Goal: Transaction & Acquisition: Purchase product/service

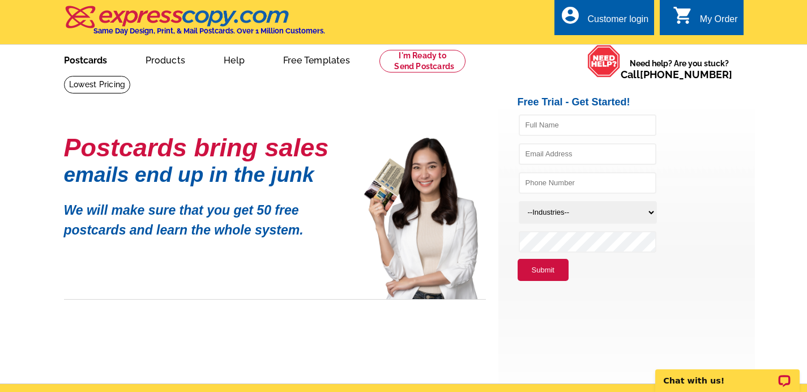
click at [73, 62] on link "Postcards" at bounding box center [85, 59] width 79 height 27
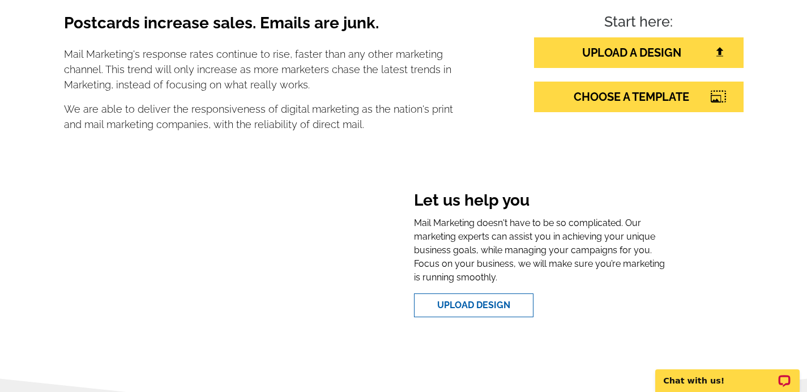
scroll to position [211, 0]
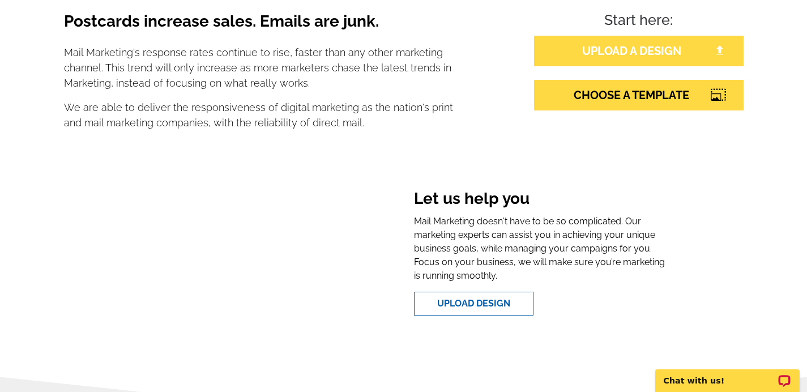
click at [631, 51] on link "UPLOAD A DESIGN" at bounding box center [639, 51] width 210 height 31
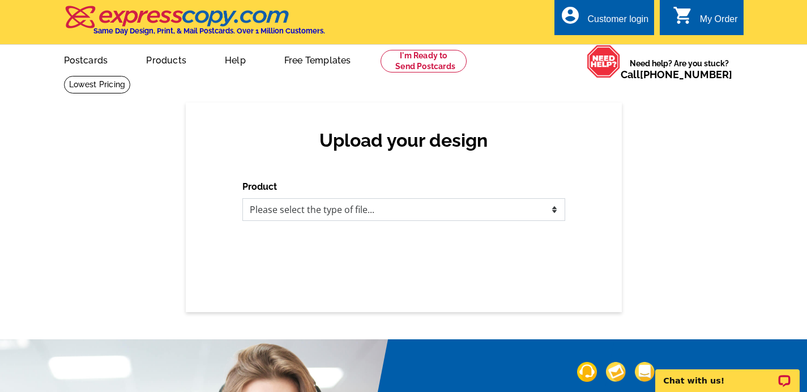
click at [406, 211] on select "Please select the type of file... Postcards Business Cards Letters and flyers G…" at bounding box center [404, 209] width 323 height 23
select select "1"
click at [243, 198] on select "Please select the type of file... Postcards Business Cards Letters and flyers G…" at bounding box center [404, 209] width 323 height 23
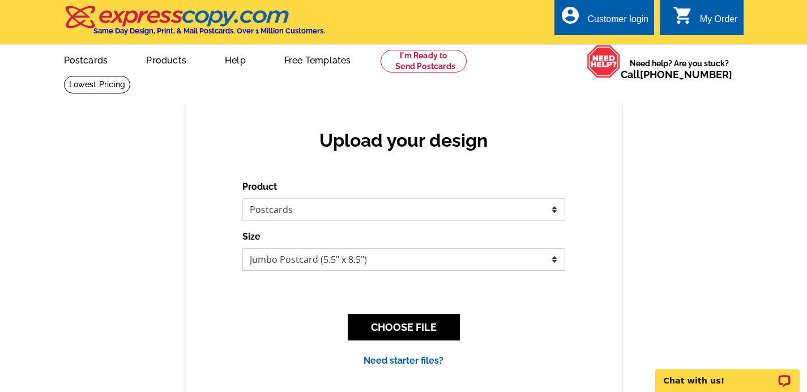
click at [442, 260] on select "Jumbo Postcard (5.5" x 8.5") Regular Postcard (4.25" x 5.6") Panoramic Postcard…" at bounding box center [404, 259] width 323 height 23
click at [243, 248] on select "Jumbo Postcard (5.5" x 8.5") Regular Postcard (4.25" x 5.6") Panoramic Postcard…" at bounding box center [404, 259] width 323 height 23
click at [100, 67] on link "Postcards" at bounding box center [85, 59] width 79 height 27
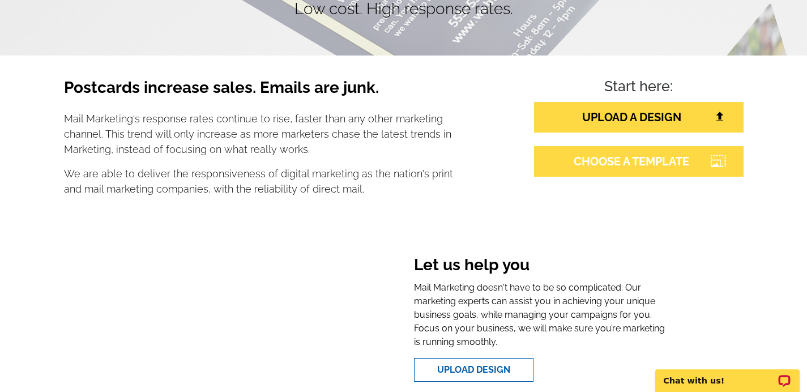
scroll to position [146, 0]
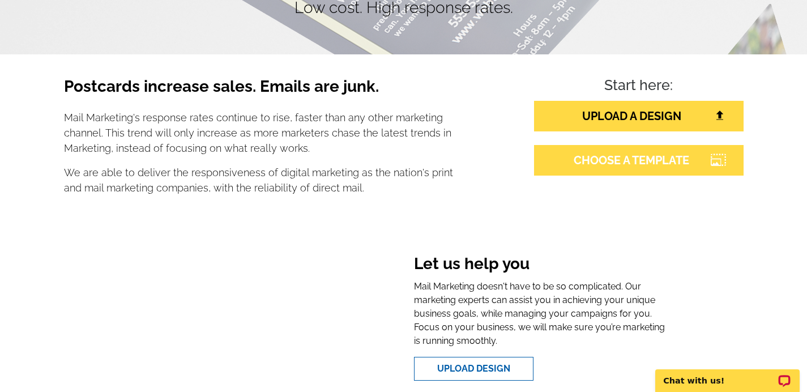
click at [638, 154] on link "CHOOSE A TEMPLATE" at bounding box center [639, 160] width 210 height 31
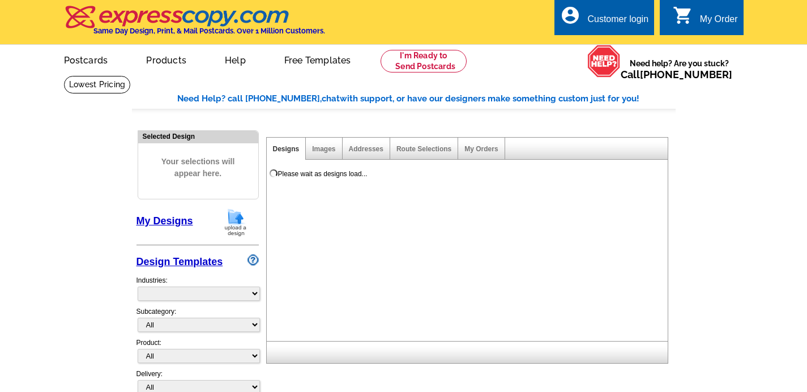
select select "785"
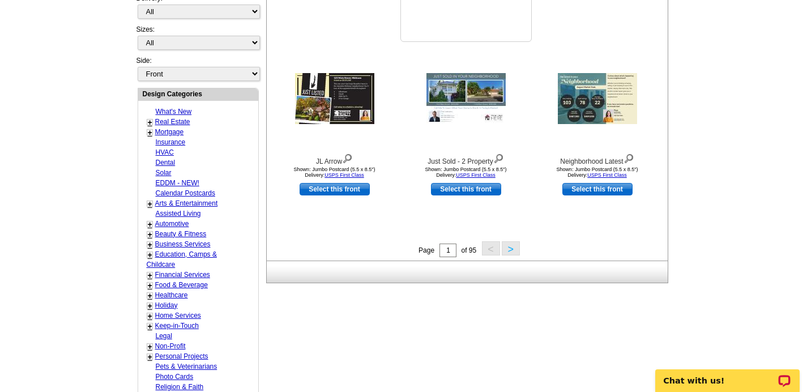
scroll to position [378, 0]
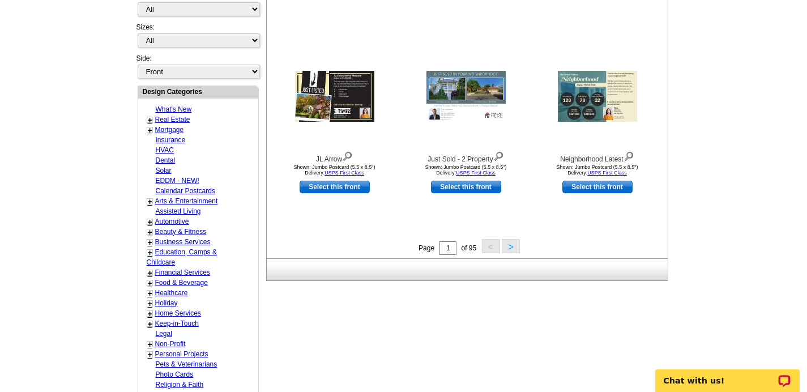
click at [514, 249] on button ">" at bounding box center [511, 246] width 18 height 14
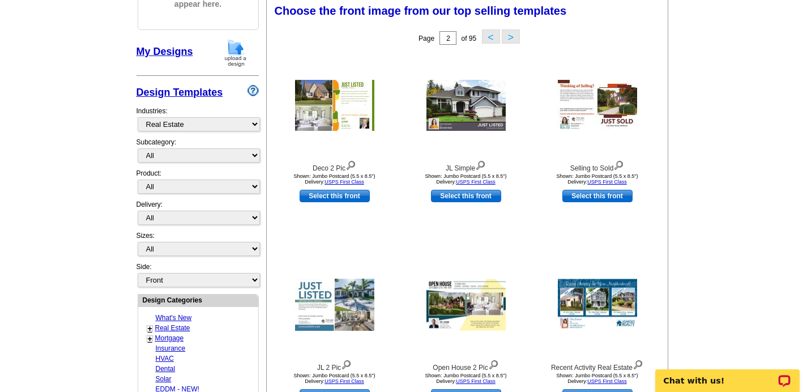
scroll to position [167, 0]
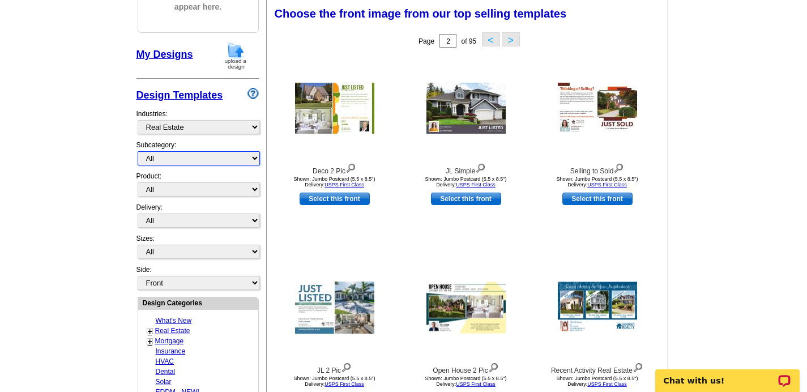
click at [221, 156] on select "All RE/MAX® Referrals Keller Williams® Berkshire Hathaway Home Services Century…" at bounding box center [199, 158] width 122 height 14
select select "789"
click at [138, 151] on select "All RE/MAX® Referrals Keller Williams® Berkshire Hathaway Home Services Century…" at bounding box center [199, 158] width 122 height 14
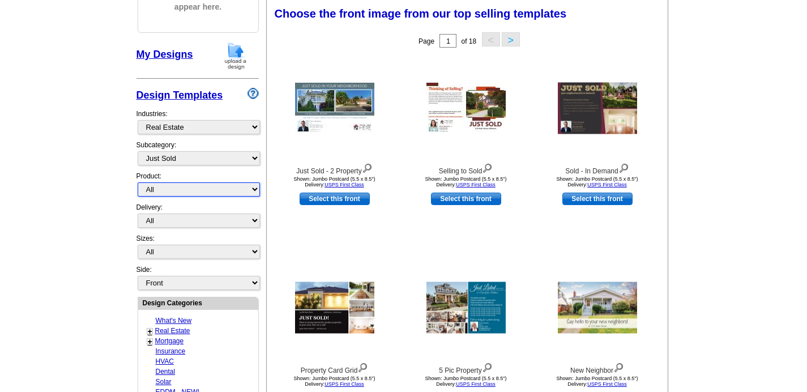
click at [215, 190] on select "All Postcards Letters and flyers Business Cards Door Hangers Greeting Cards" at bounding box center [199, 189] width 122 height 14
select select "1"
click at [138, 182] on select "All Postcards Letters and flyers Business Cards Door Hangers Greeting Cards" at bounding box center [199, 189] width 122 height 14
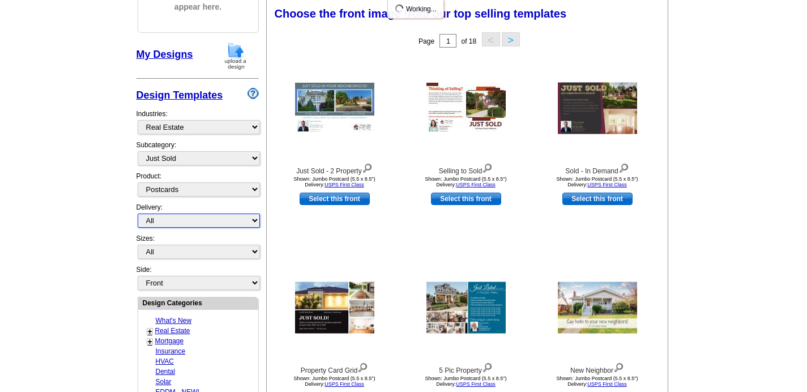
click at [218, 220] on select "All First Class Mail Shipped to Me EDDM Save 66% on Postage" at bounding box center [199, 221] width 122 height 14
select select "1"
click at [138, 214] on select "All First Class Mail Shipped to Me EDDM Save 66% on Postage" at bounding box center [199, 221] width 122 height 14
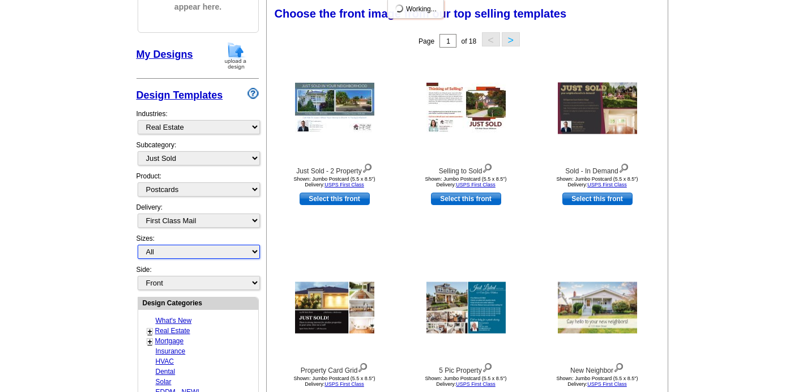
click at [216, 255] on select "All Jumbo Postcard (5.5" x 8.5") Regular Postcard (4.25" x 5.6") Panoramic Post…" at bounding box center [199, 252] width 122 height 14
select select "2"
click at [138, 245] on select "All Jumbo Postcard (5.5" x 8.5") Regular Postcard (4.25" x 5.6") Panoramic Post…" at bounding box center [199, 252] width 122 height 14
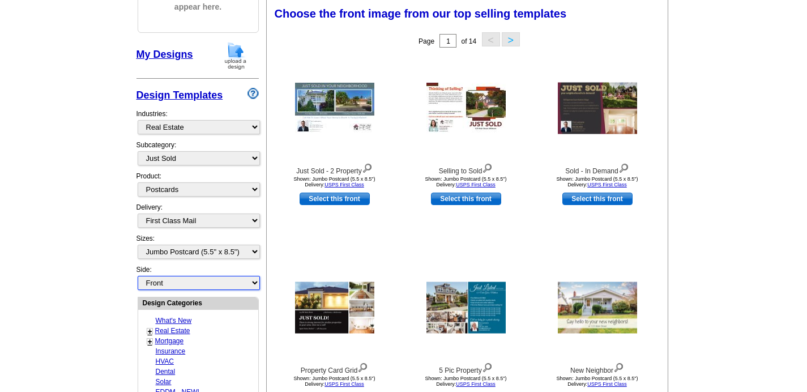
click at [186, 286] on select "Front Back" at bounding box center [199, 283] width 122 height 14
click at [138, 276] on select "Front Back" at bounding box center [199, 283] width 122 height 14
select select "front"
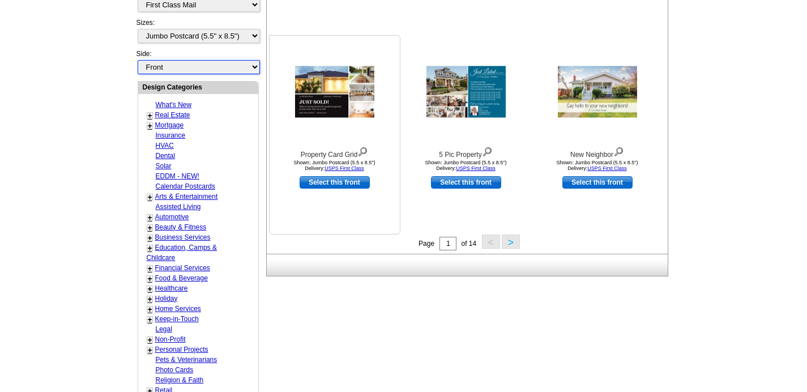
scroll to position [384, 0]
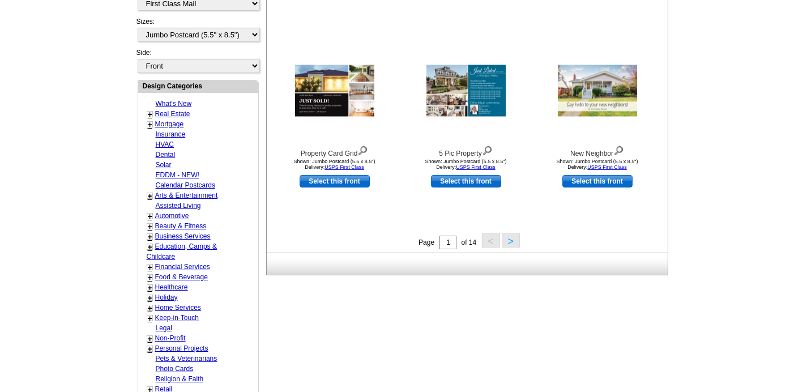
click at [513, 241] on button ">" at bounding box center [511, 240] width 18 height 14
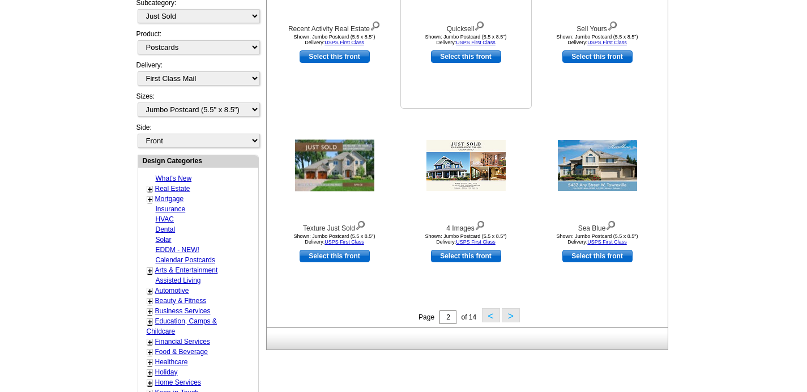
scroll to position [285, 0]
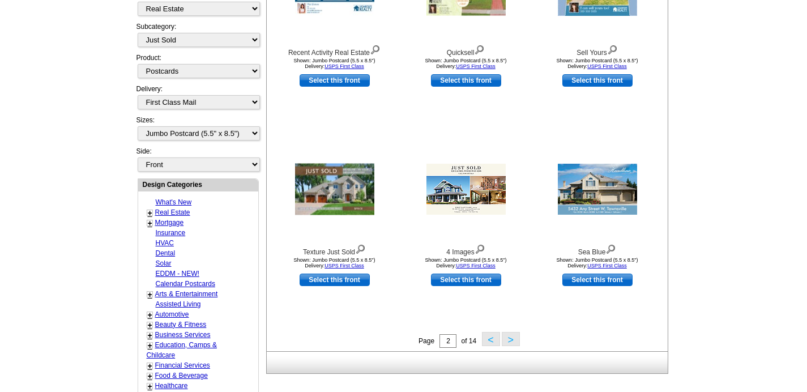
click at [513, 338] on button ">" at bounding box center [511, 339] width 18 height 14
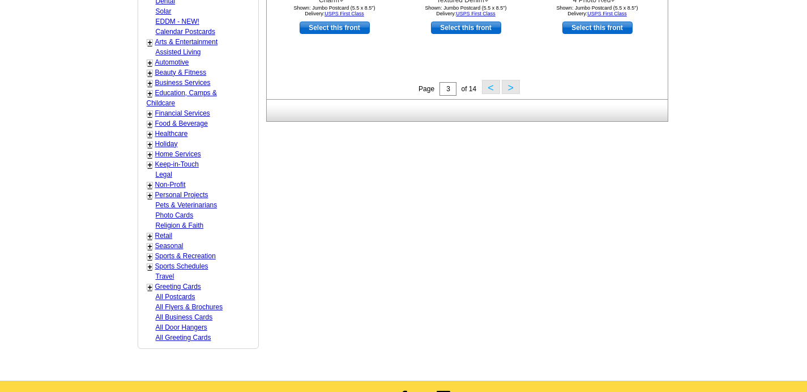
scroll to position [535, 0]
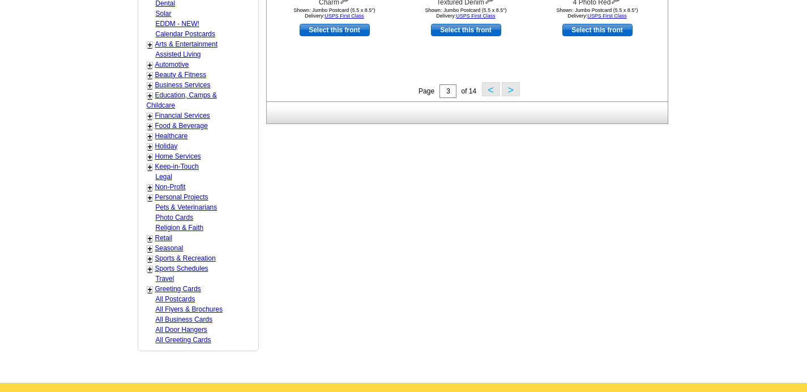
click at [510, 91] on button ">" at bounding box center [511, 89] width 18 height 14
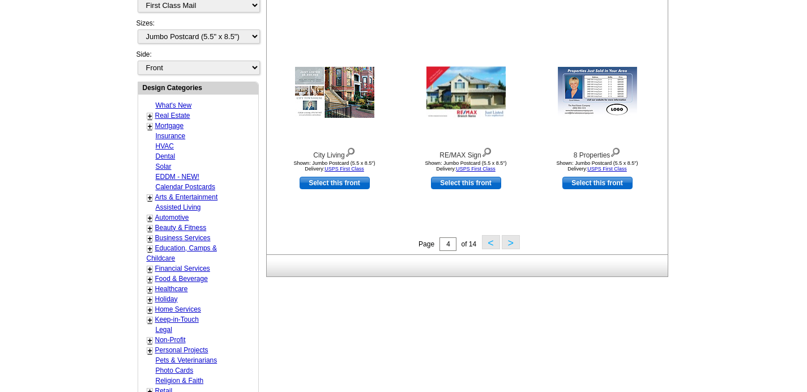
scroll to position [389, 0]
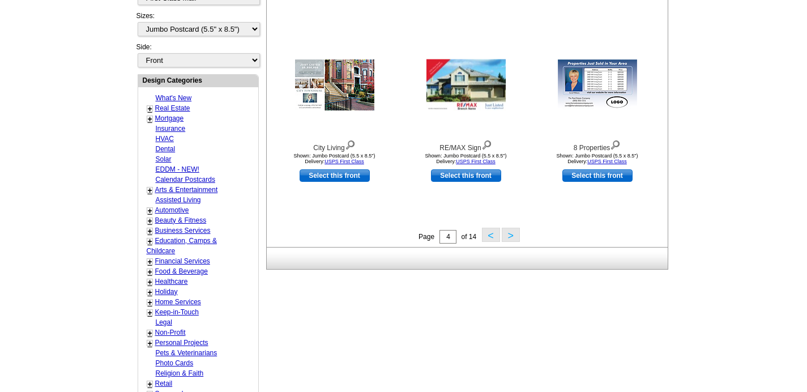
click at [512, 237] on button ">" at bounding box center [511, 235] width 18 height 14
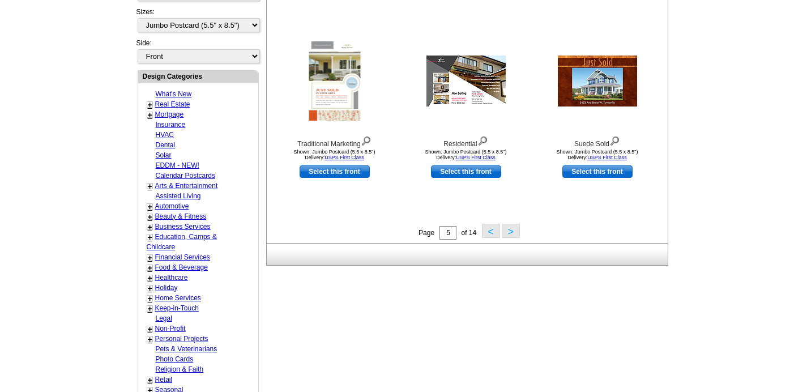
scroll to position [397, 0]
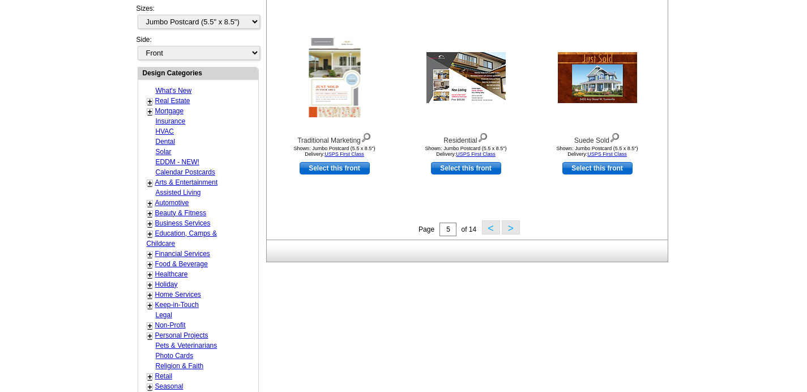
click at [515, 231] on button ">" at bounding box center [511, 227] width 18 height 14
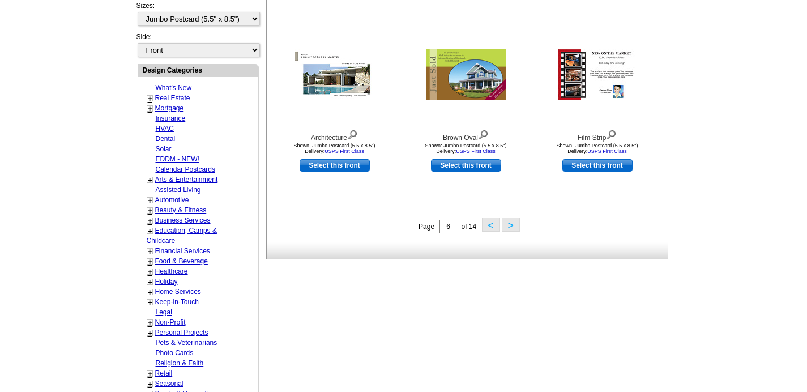
scroll to position [420, 0]
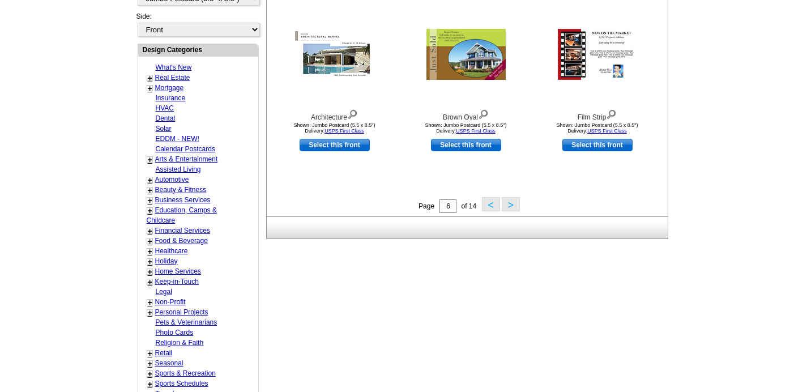
click at [515, 204] on button ">" at bounding box center [511, 204] width 18 height 14
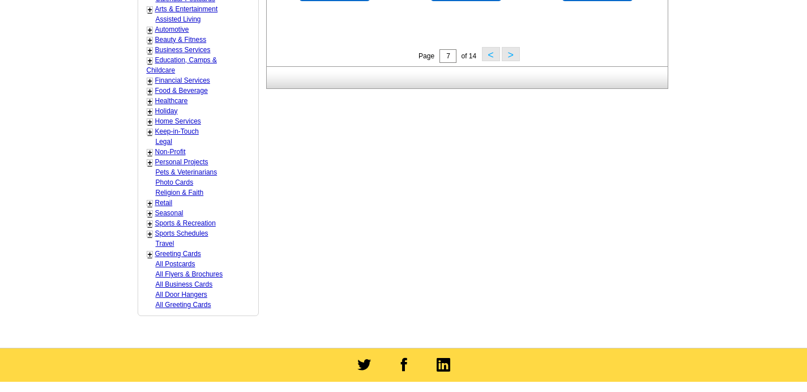
scroll to position [568, 0]
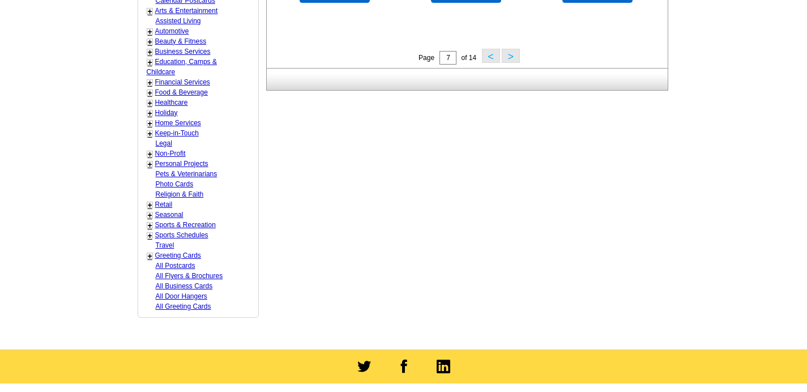
click at [511, 54] on button ">" at bounding box center [511, 56] width 18 height 14
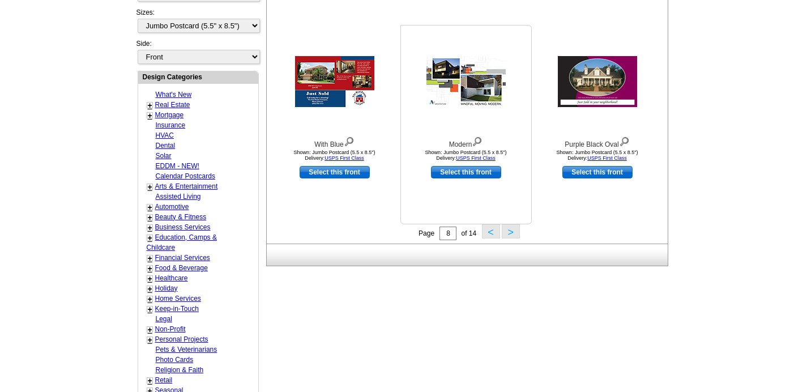
scroll to position [401, 0]
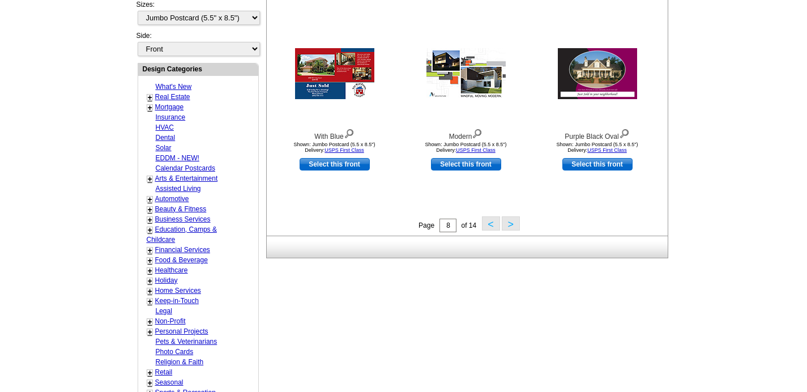
click at [513, 223] on button ">" at bounding box center [511, 223] width 18 height 14
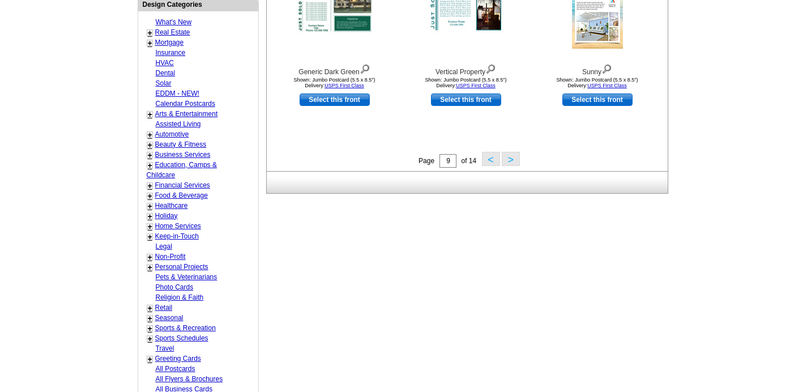
scroll to position [472, 0]
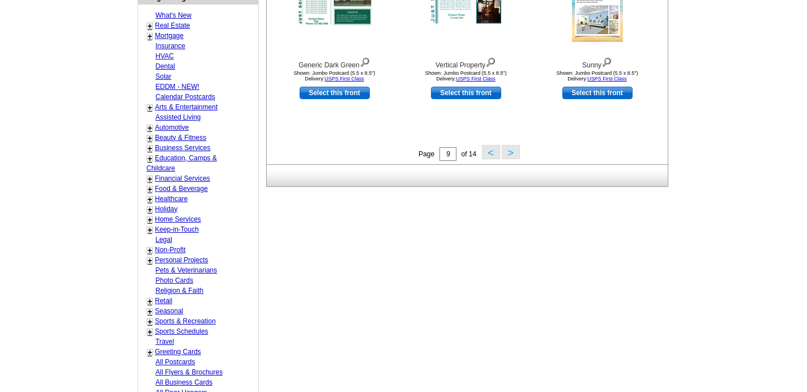
click at [515, 150] on button ">" at bounding box center [511, 152] width 18 height 14
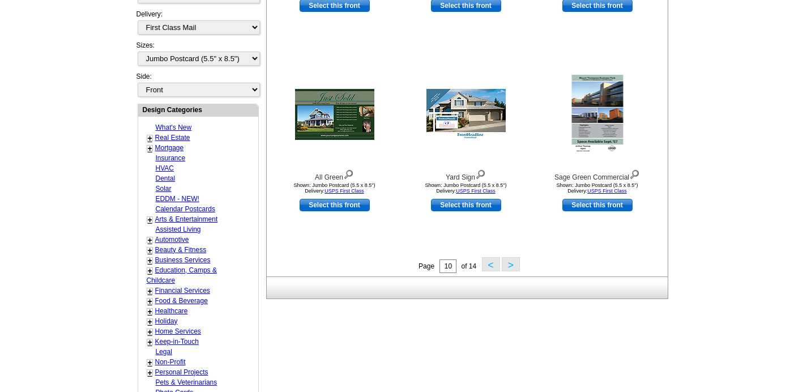
scroll to position [450, 0]
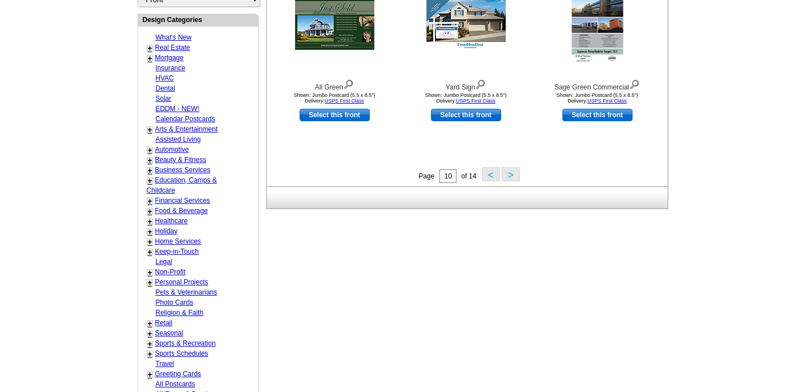
click at [513, 173] on button ">" at bounding box center [511, 174] width 18 height 14
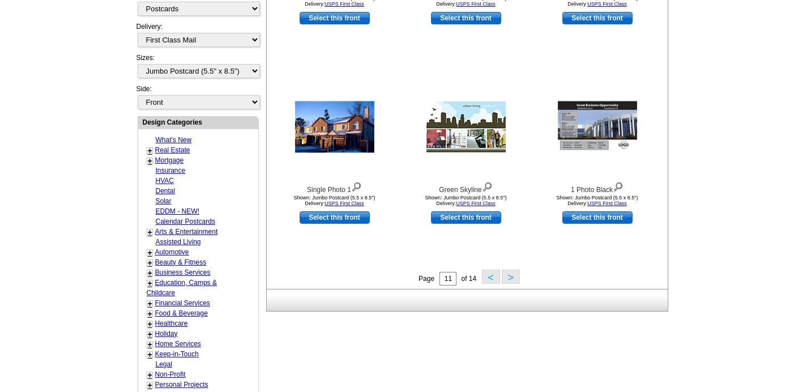
scroll to position [371, 0]
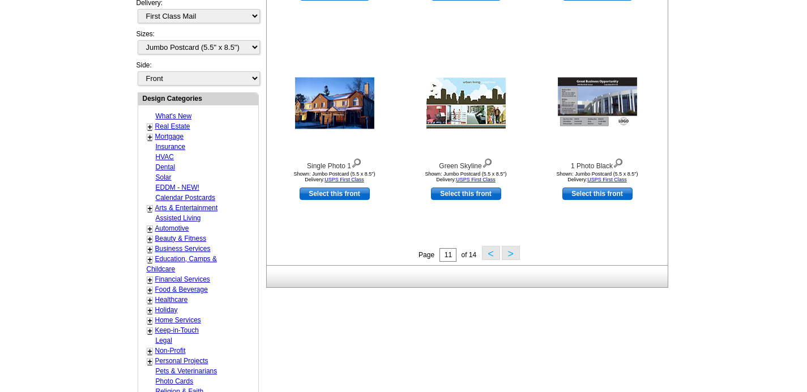
click at [508, 256] on button ">" at bounding box center [511, 253] width 18 height 14
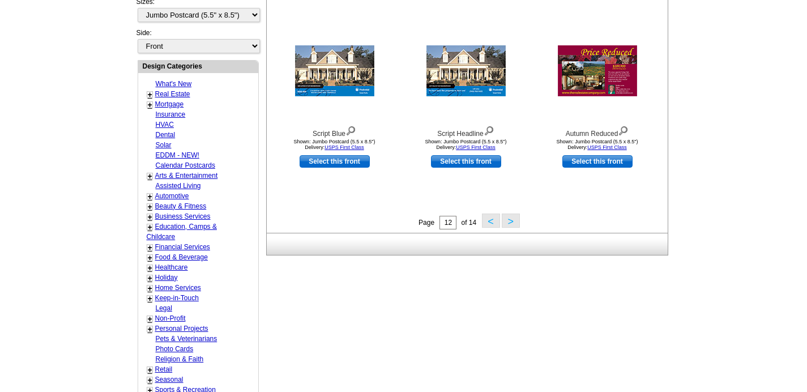
scroll to position [404, 0]
click at [514, 222] on button ">" at bounding box center [511, 220] width 18 height 14
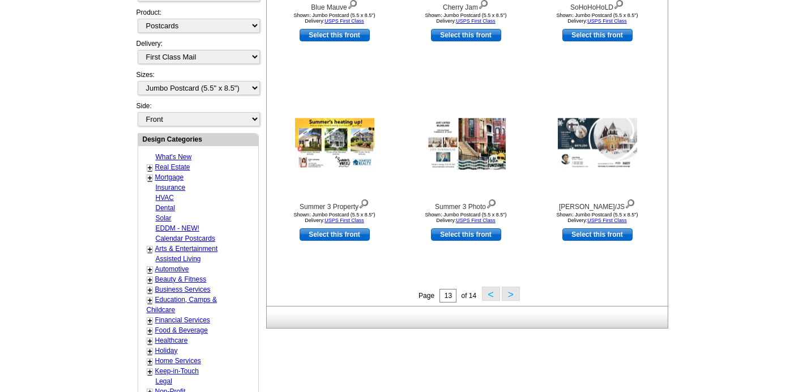
scroll to position [352, 0]
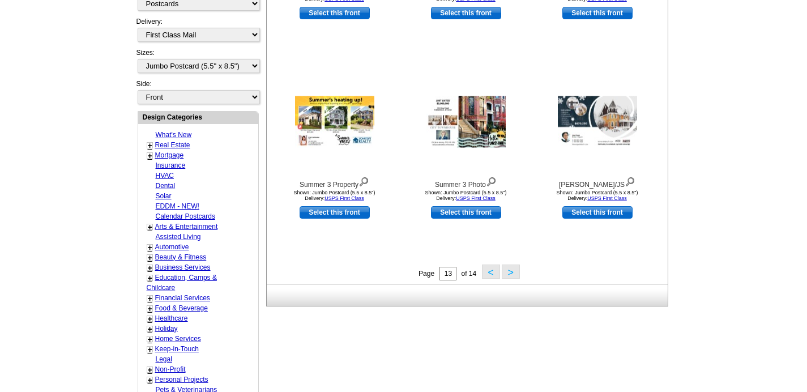
click at [514, 273] on button ">" at bounding box center [511, 272] width 18 height 14
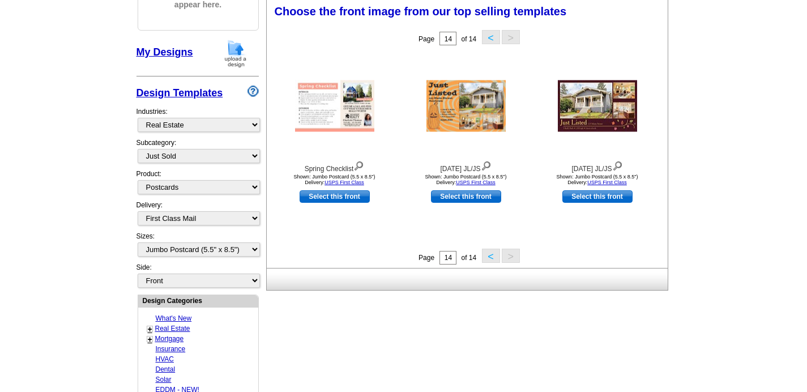
scroll to position [167, 0]
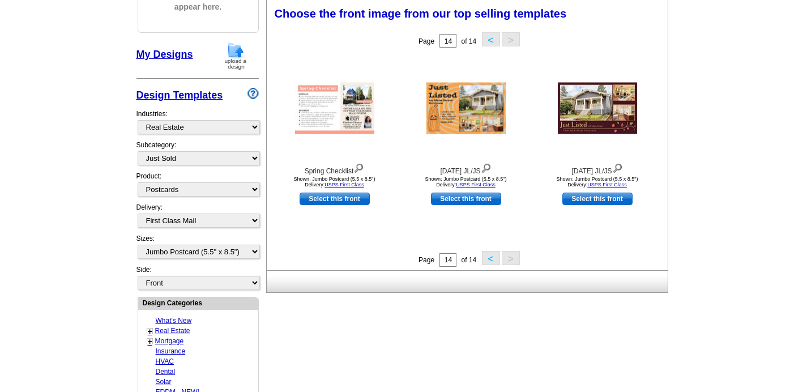
click at [484, 259] on button "<" at bounding box center [491, 258] width 18 height 14
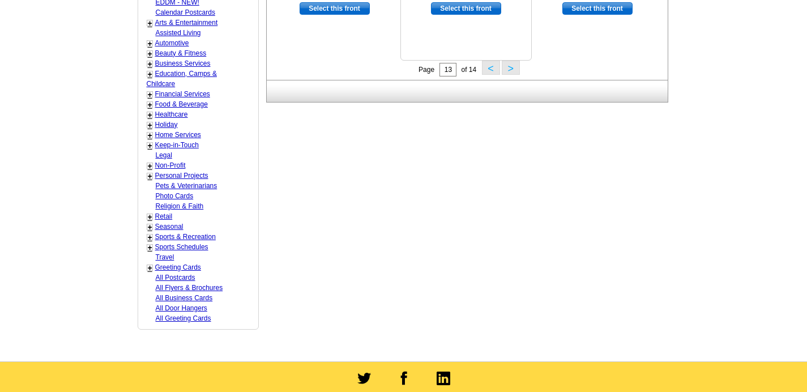
scroll to position [494, 0]
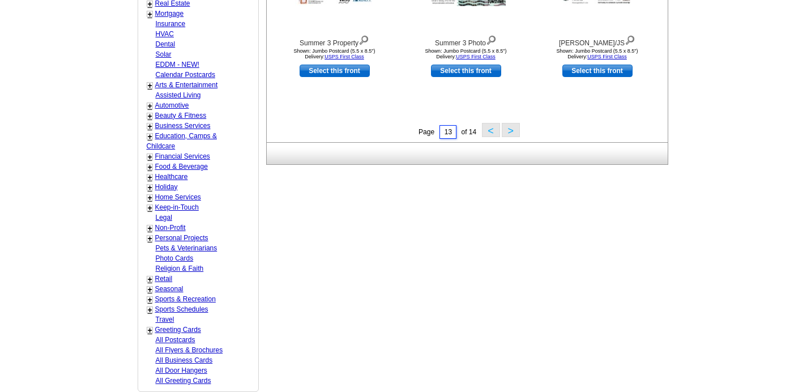
click at [449, 131] on input "13" at bounding box center [448, 132] width 17 height 14
type input "1"
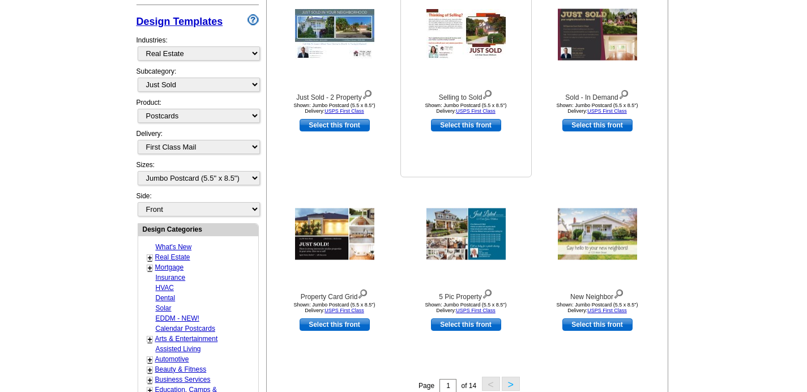
scroll to position [244, 0]
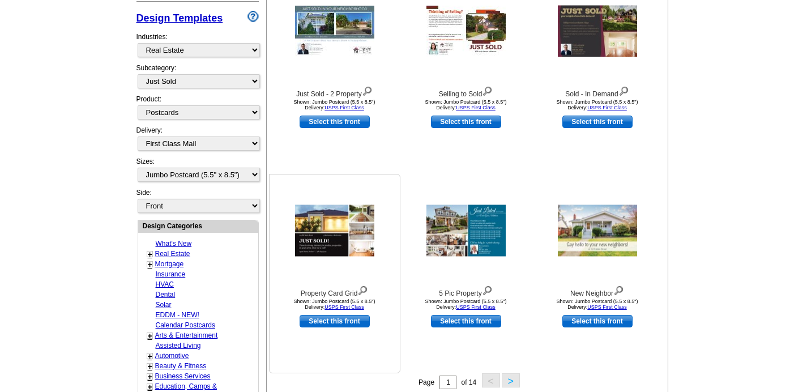
click at [326, 323] on link "Select this front" at bounding box center [335, 321] width 70 height 12
select select "back"
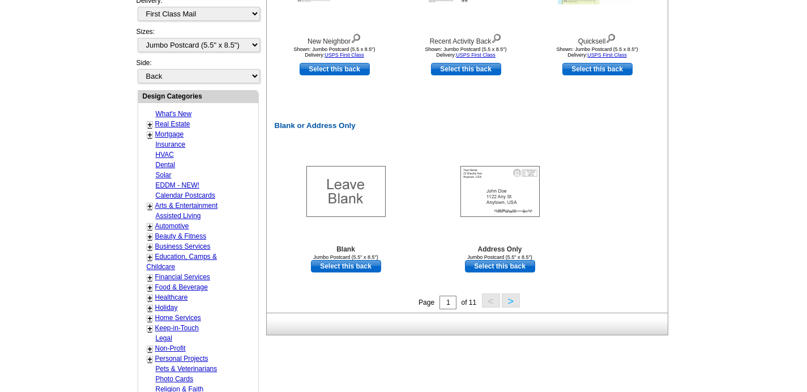
scroll to position [495, 0]
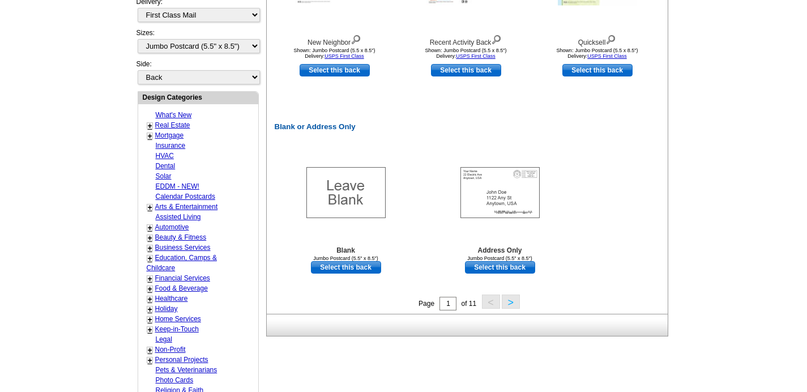
click at [512, 300] on button ">" at bounding box center [511, 302] width 18 height 14
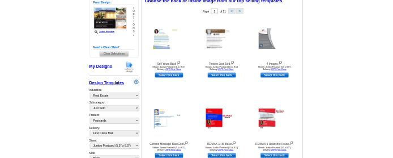
scroll to position [167, 0]
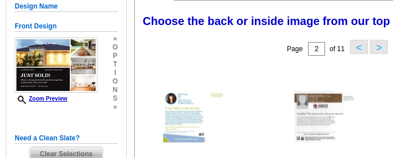
click at [125, 29] on div "Jumbo Postcard (5.5" x 8.5") Design Name Front Design Zoom Preview » o p t i o …" at bounding box center [66, 73] width 120 height 178
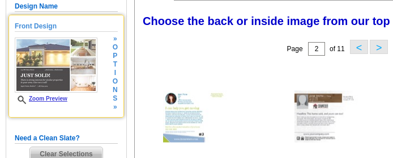
click at [83, 31] on h5 "Front Design" at bounding box center [66, 26] width 103 height 11
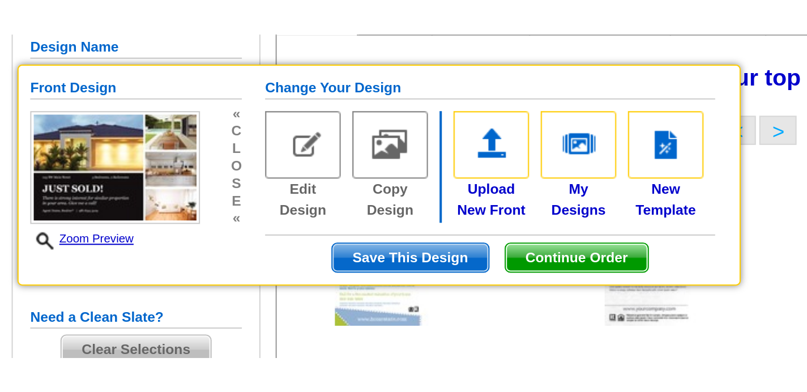
scroll to position [154, 0]
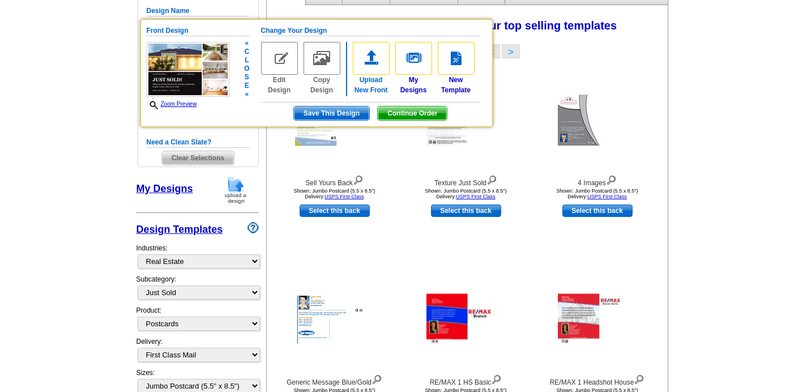
click at [372, 86] on link "Upload New Front" at bounding box center [371, 68] width 37 height 53
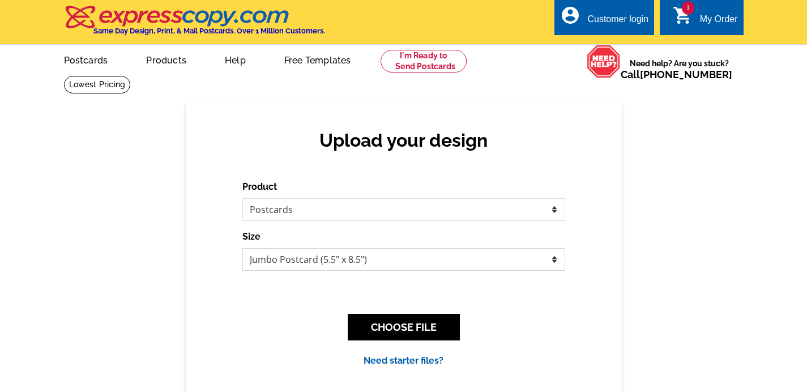
click at [316, 261] on select "Jumbo Postcard (5.5" x 8.5") Regular Postcard (4.25" x 5.6") Panoramic Postcard…" at bounding box center [404, 259] width 323 height 23
click at [243, 248] on select "Jumbo Postcard (5.5" x 8.5") Regular Postcard (4.25" x 5.6") Panoramic Postcard…" at bounding box center [404, 259] width 323 height 23
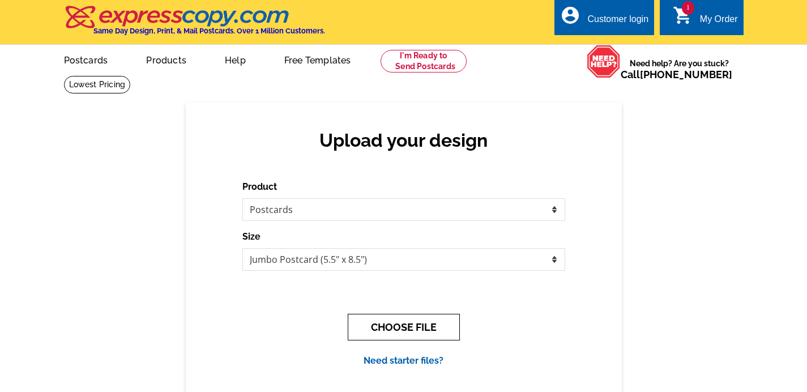
click at [401, 333] on button "CHOOSE FILE" at bounding box center [404, 327] width 112 height 27
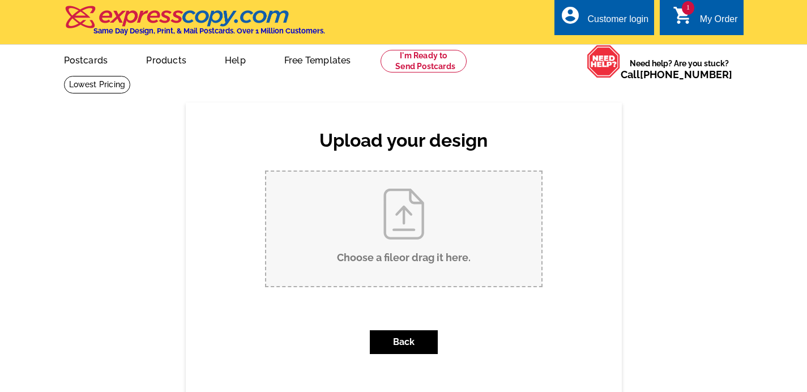
click at [401, 229] on input "Choose a file or drag it here ." at bounding box center [403, 229] width 275 height 114
type input "C:\fakepath\Corrected Copy.pdf"
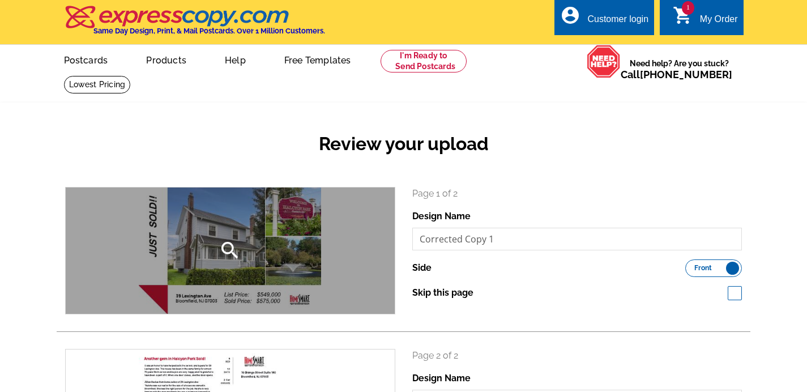
click at [233, 250] on icon "search" at bounding box center [230, 250] width 23 height 23
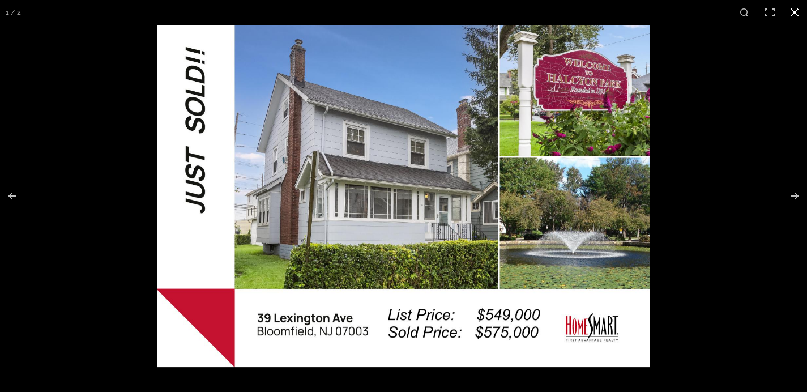
click at [677, 114] on div at bounding box center [560, 221] width 807 height 392
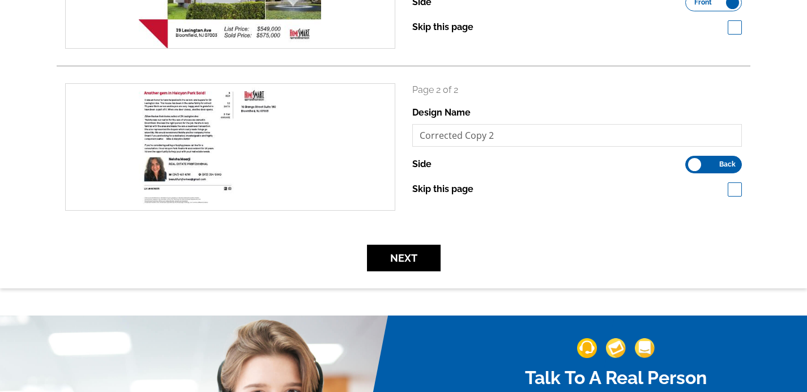
scroll to position [267, 0]
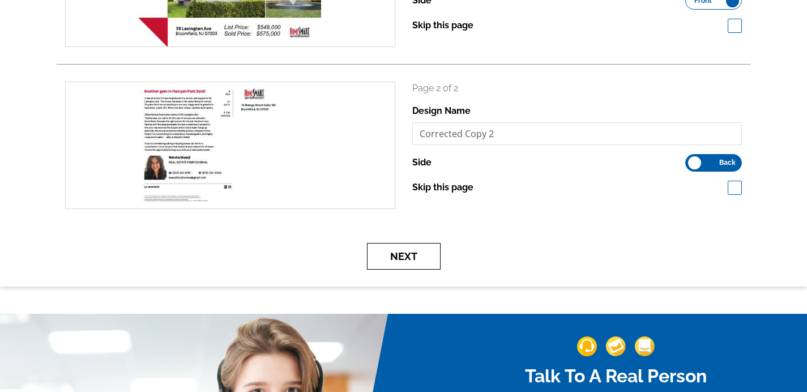
click at [409, 253] on button "Next" at bounding box center [404, 256] width 74 height 27
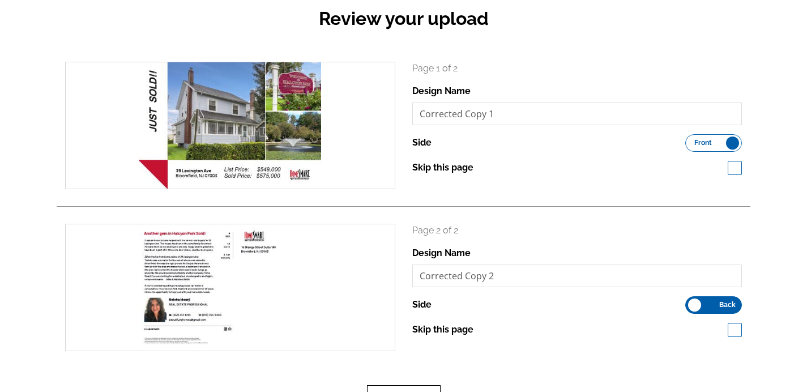
scroll to position [0, 0]
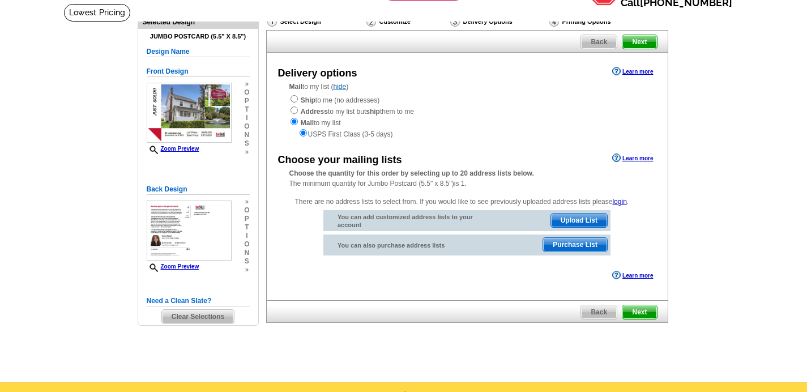
scroll to position [73, 0]
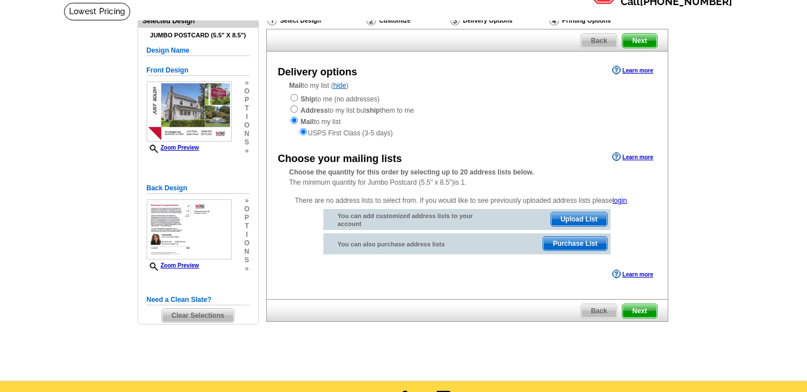
click at [194, 305] on div "Need a Clean Slate? Clear Selections" at bounding box center [198, 309] width 103 height 28
click at [194, 314] on span "Clear Selections" at bounding box center [198, 316] width 72 height 14
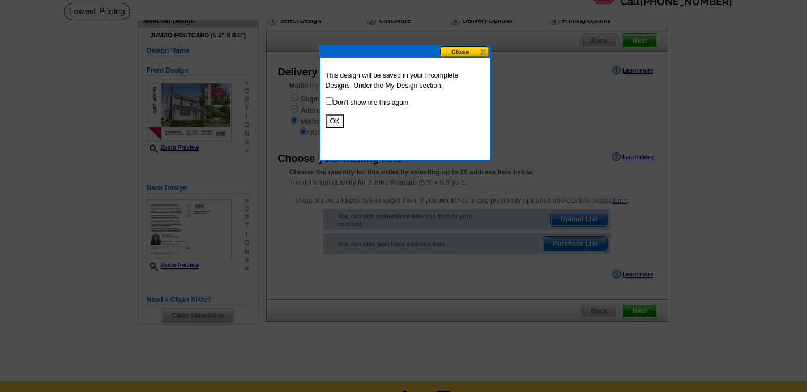
click at [335, 124] on button "OK" at bounding box center [335, 121] width 19 height 14
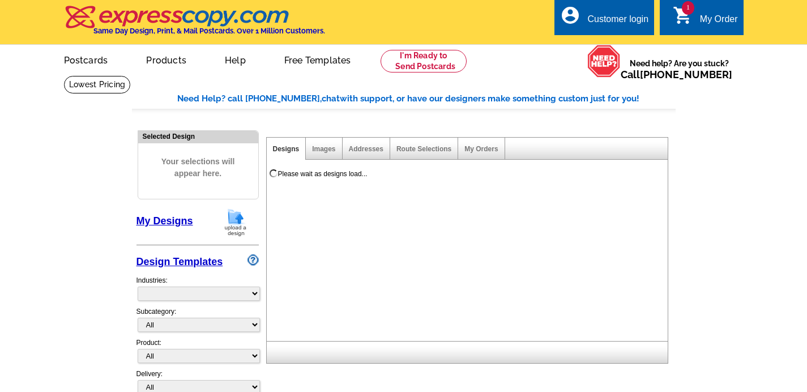
select select "785"
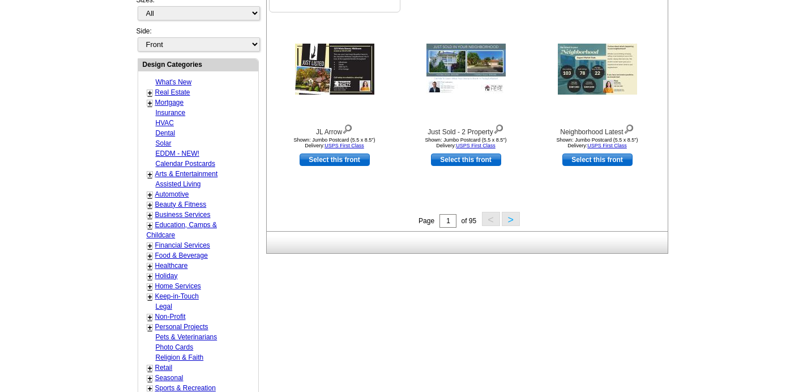
scroll to position [406, 0]
